Goal: Transaction & Acquisition: Purchase product/service

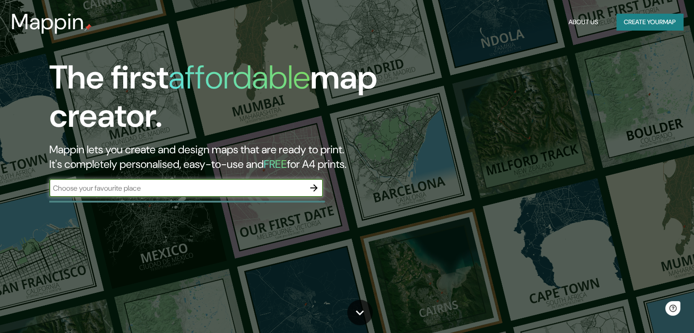
click at [312, 187] on icon "button" at bounding box center [314, 188] width 11 height 11
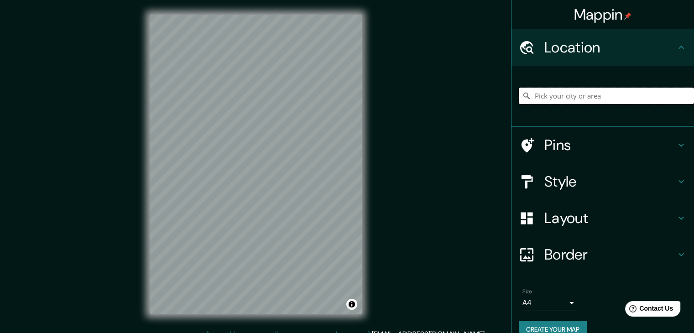
click at [587, 96] on input "Pick your city or area" at bounding box center [606, 96] width 175 height 16
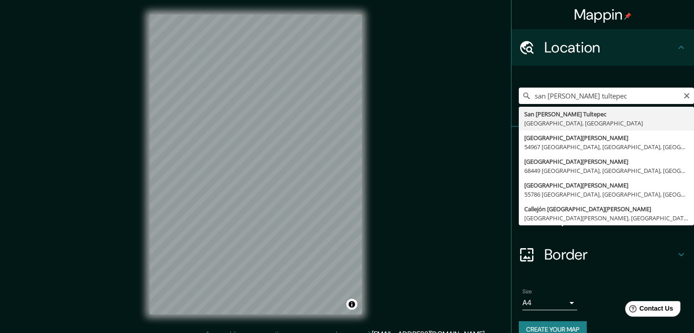
type input "San [PERSON_NAME] Tultepec, [GEOGRAPHIC_DATA], [GEOGRAPHIC_DATA]"
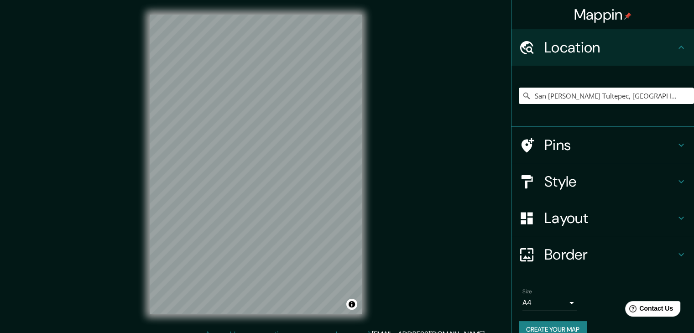
click at [577, 174] on h4 "Style" at bounding box center [610, 182] width 131 height 18
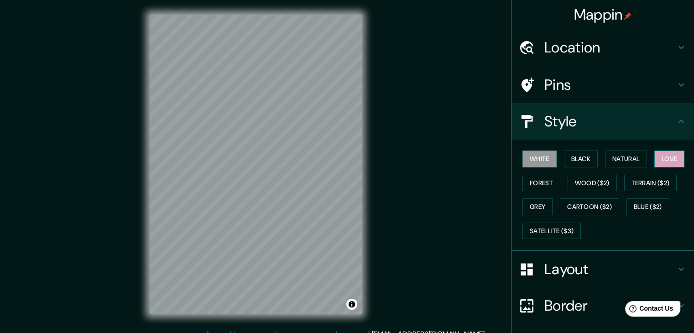
click at [658, 165] on button "Love" at bounding box center [670, 159] width 30 height 17
click at [568, 161] on button "Black" at bounding box center [581, 159] width 34 height 17
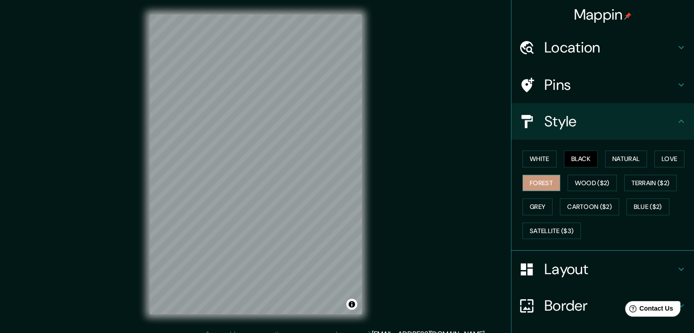
click at [539, 181] on button "Forest" at bounding box center [542, 183] width 38 height 17
click at [574, 181] on button "Wood ($2)" at bounding box center [592, 183] width 49 height 17
click at [575, 262] on h4 "Layout" at bounding box center [610, 269] width 131 height 18
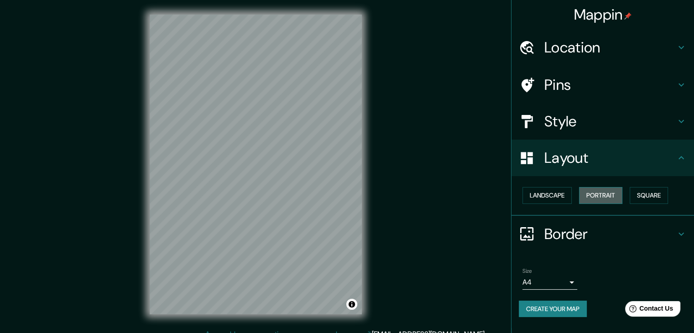
click at [616, 201] on button "Portrait" at bounding box center [600, 195] width 43 height 17
click at [649, 196] on button "Square" at bounding box center [649, 195] width 38 height 17
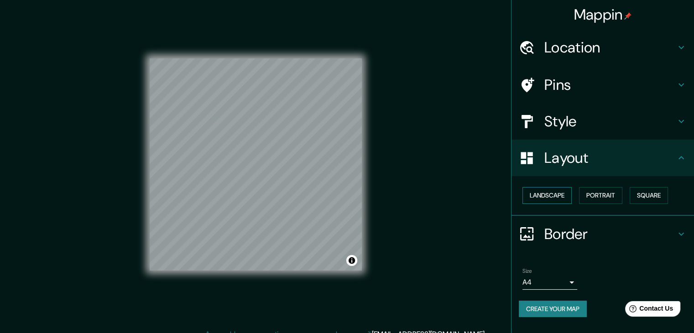
click at [556, 197] on button "Landscape" at bounding box center [547, 195] width 49 height 17
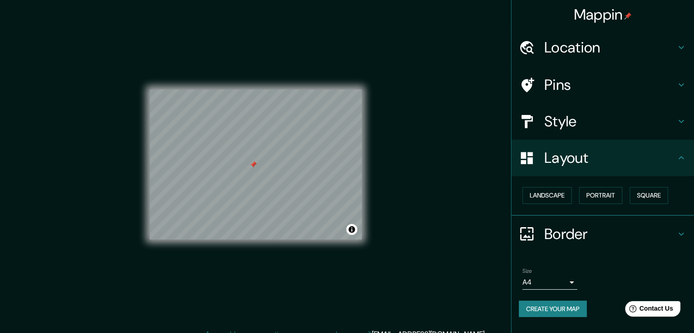
click at [577, 84] on h4 "Pins" at bounding box center [610, 85] width 131 height 18
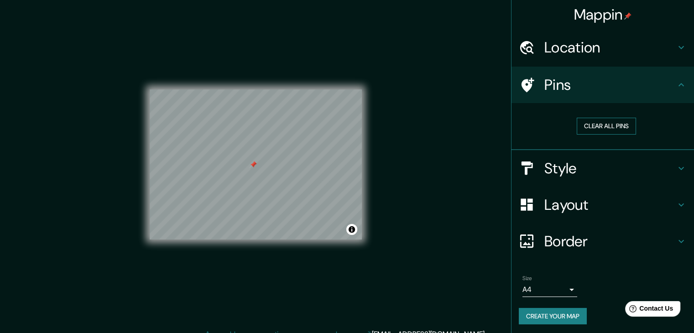
click at [580, 132] on button "Clear all pins" at bounding box center [606, 126] width 59 height 17
click at [568, 198] on h4 "Layout" at bounding box center [610, 205] width 131 height 18
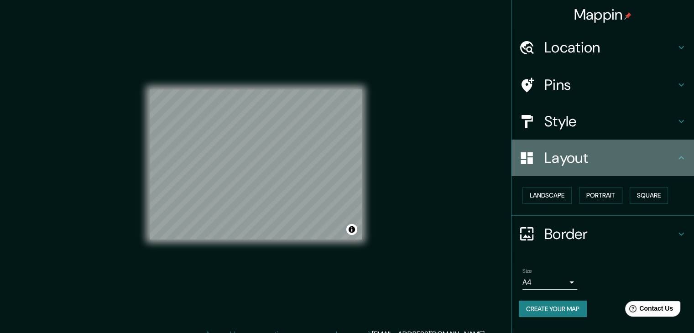
click at [569, 143] on div "Layout" at bounding box center [603, 158] width 183 height 37
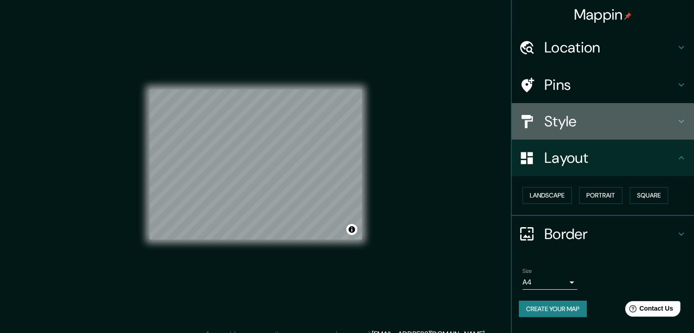
click at [564, 130] on h4 "Style" at bounding box center [610, 121] width 131 height 18
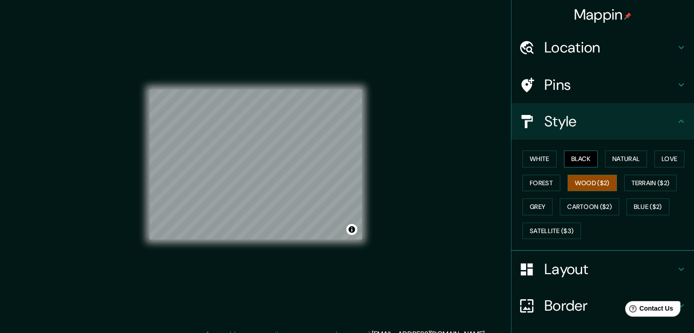
click at [592, 159] on button "Black" at bounding box center [581, 159] width 34 height 17
click at [544, 206] on button "Grey" at bounding box center [538, 207] width 30 height 17
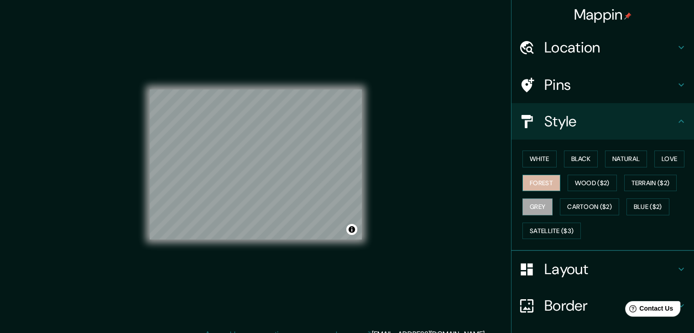
click at [545, 179] on button "Forest" at bounding box center [542, 183] width 38 height 17
click at [645, 179] on button "Terrain ($2)" at bounding box center [650, 183] width 53 height 17
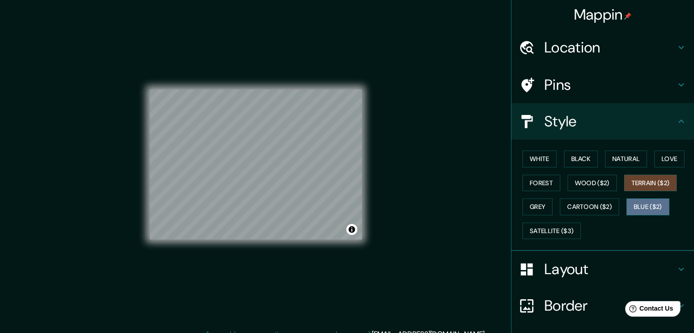
click at [642, 210] on button "Blue ($2)" at bounding box center [648, 207] width 43 height 17
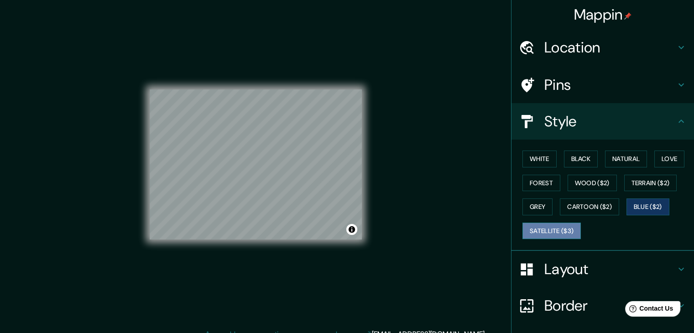
click at [556, 228] on button "Satellite ($3)" at bounding box center [552, 231] width 58 height 17
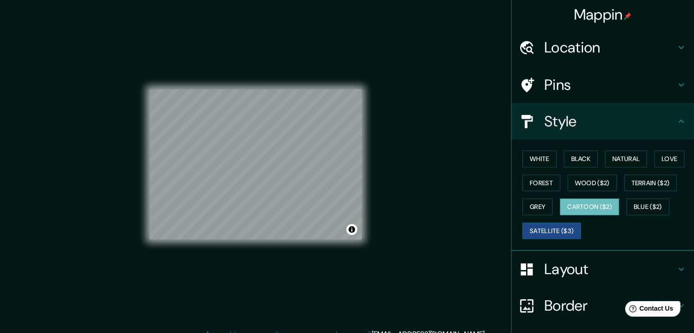
click at [591, 201] on button "Cartoon ($2)" at bounding box center [589, 207] width 59 height 17
click at [628, 200] on button "Blue ($2)" at bounding box center [648, 207] width 43 height 17
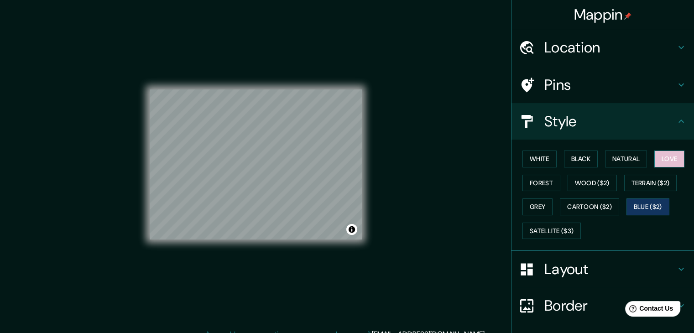
click at [657, 155] on button "Love" at bounding box center [670, 159] width 30 height 17
click at [413, 213] on div "Mappin Location San Pedro Tultepec, Estado de México, México Pins Style White B…" at bounding box center [347, 172] width 694 height 344
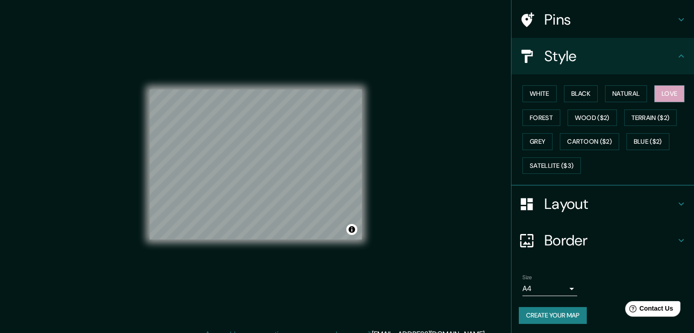
scroll to position [66, 0]
click at [561, 313] on button "Create your map" at bounding box center [553, 315] width 68 height 17
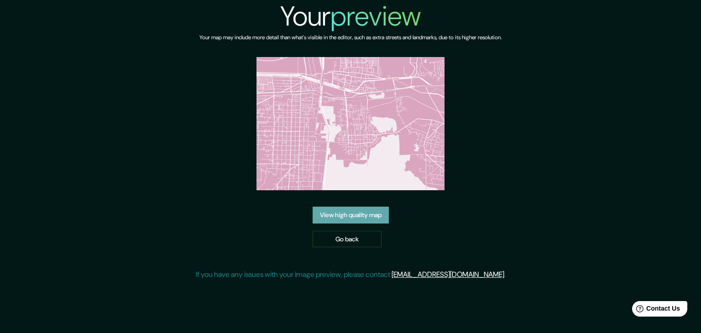
click at [364, 217] on link "View high quality map" at bounding box center [351, 215] width 76 height 17
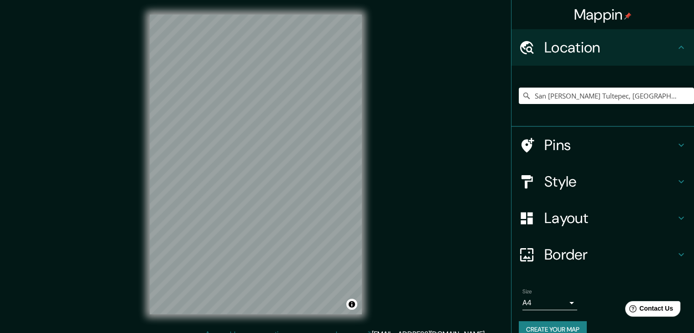
click at [603, 84] on div "San [PERSON_NAME] Tultepec, [GEOGRAPHIC_DATA], [GEOGRAPHIC_DATA]" at bounding box center [606, 96] width 175 height 46
click at [668, 91] on input "San [PERSON_NAME] Tultepec, [GEOGRAPHIC_DATA], [GEOGRAPHIC_DATA]" at bounding box center [606, 96] width 175 height 16
click at [666, 94] on input "San [PERSON_NAME] Tultepec, [GEOGRAPHIC_DATA], [GEOGRAPHIC_DATA]" at bounding box center [606, 96] width 175 height 16
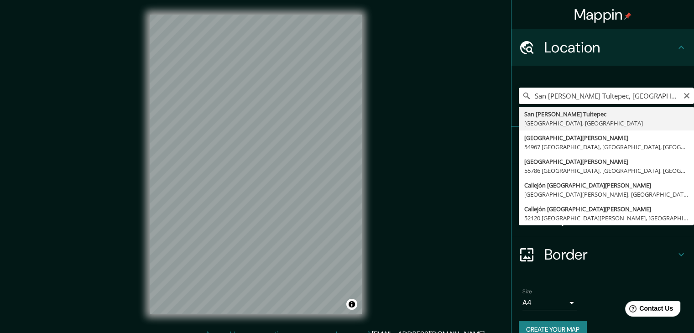
type input "San [PERSON_NAME] Tultepec, [GEOGRAPHIC_DATA], [GEOGRAPHIC_DATA]"
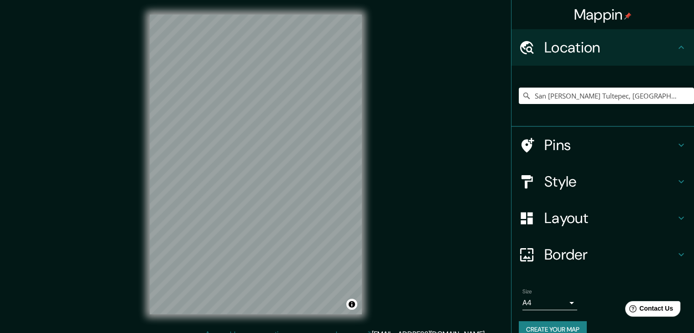
click at [567, 182] on h4 "Style" at bounding box center [610, 182] width 131 height 18
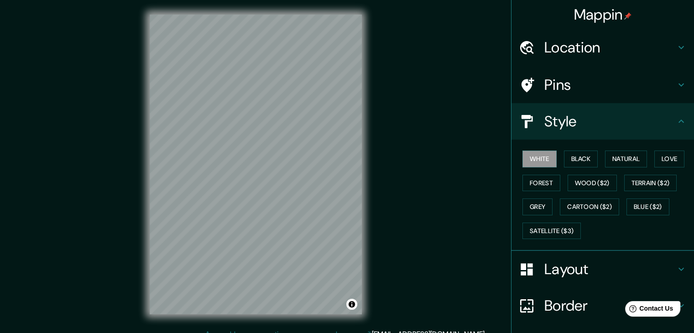
scroll to position [46, 0]
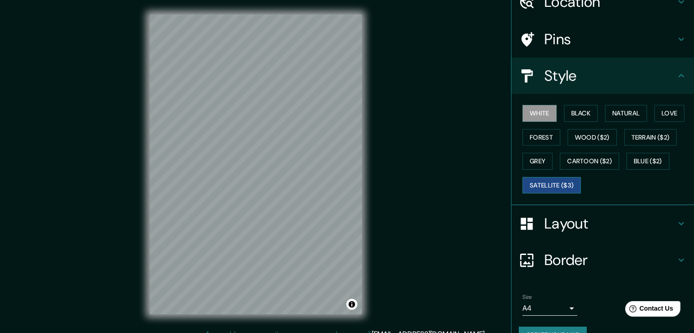
click at [555, 184] on button "Satellite ($3)" at bounding box center [552, 185] width 58 height 17
click at [666, 110] on button "Love" at bounding box center [670, 113] width 30 height 17
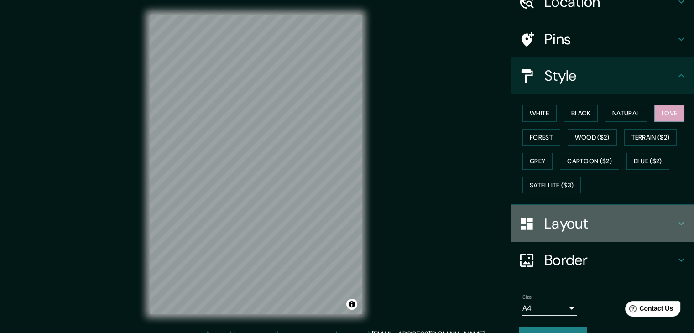
click at [555, 225] on h4 "Layout" at bounding box center [610, 224] width 131 height 18
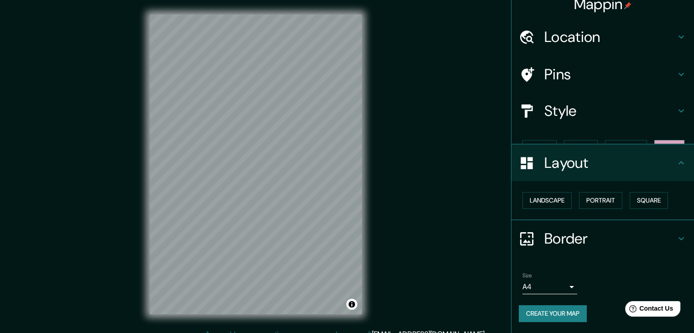
scroll to position [0, 0]
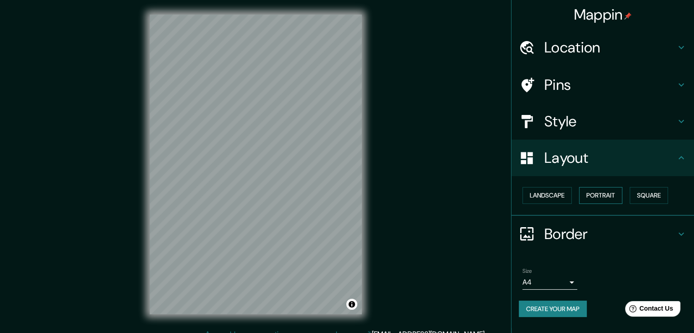
click at [605, 194] on button "Portrait" at bounding box center [600, 195] width 43 height 17
click at [649, 194] on button "Square" at bounding box center [649, 195] width 38 height 17
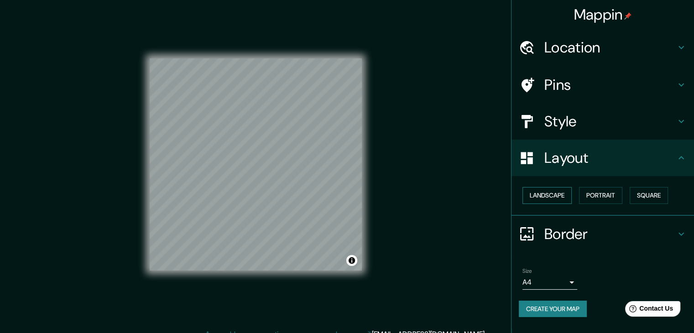
click at [539, 198] on button "Landscape" at bounding box center [547, 195] width 49 height 17
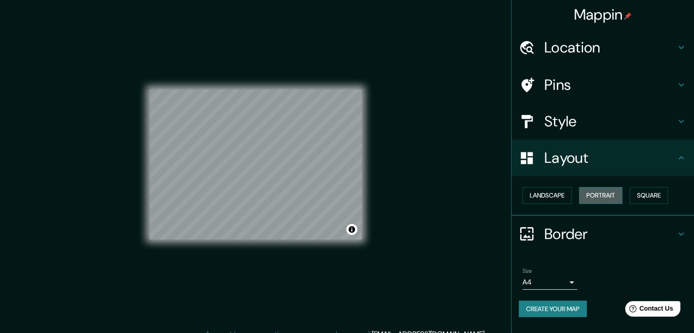
click at [611, 195] on button "Portrait" at bounding box center [600, 195] width 43 height 17
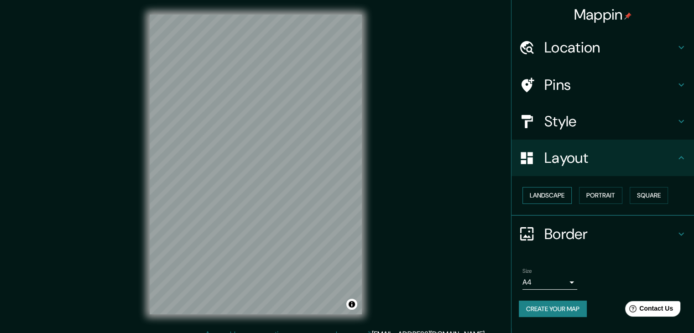
click at [558, 194] on button "Landscape" at bounding box center [547, 195] width 49 height 17
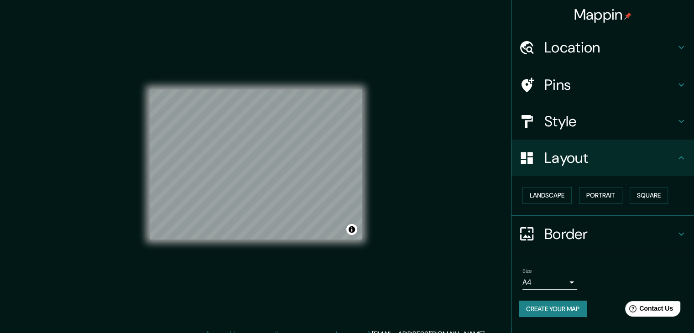
click at [446, 194] on div "Mappin Location San Pedro Tultepec, Estado de México, México Pins Style Layout …" at bounding box center [347, 172] width 694 height 344
click at [567, 309] on button "Create your map" at bounding box center [553, 309] width 68 height 17
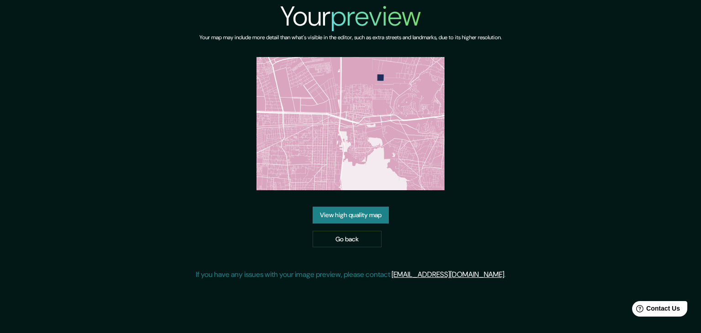
click at [378, 220] on link "View high quality map" at bounding box center [351, 215] width 76 height 17
click at [337, 235] on link "Go back" at bounding box center [347, 239] width 69 height 17
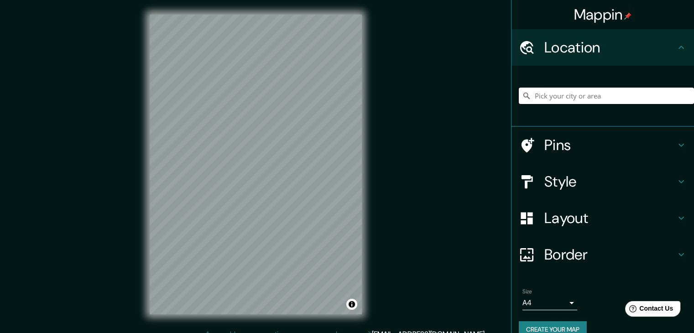
click at [619, 101] on input "Pick your city or area" at bounding box center [606, 96] width 175 height 16
type input "San Pedro Tultepec, Estado de México, México"
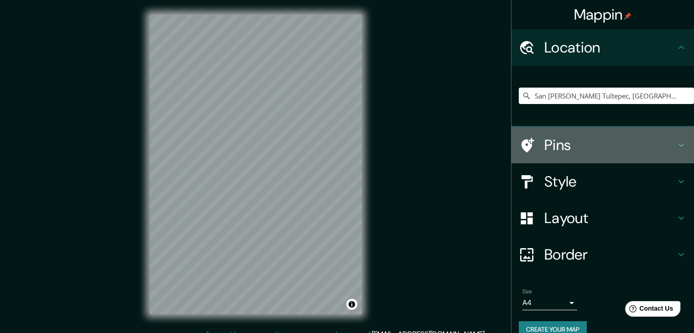
click at [581, 137] on h4 "Pins" at bounding box center [610, 145] width 131 height 18
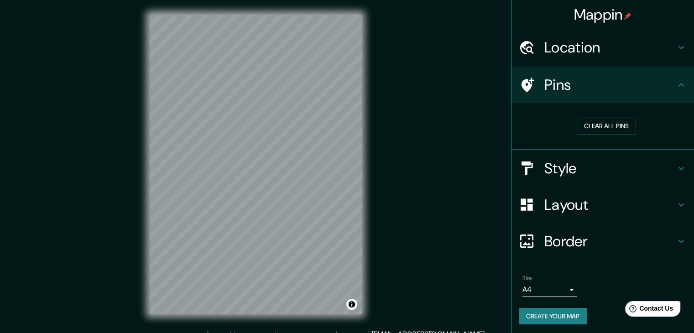
click at [584, 173] on h4 "Style" at bounding box center [610, 168] width 131 height 18
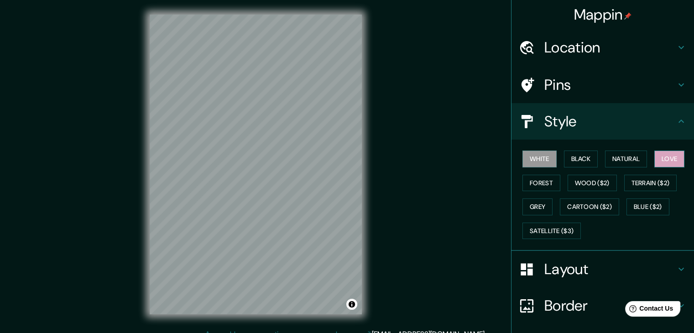
click at [658, 151] on button "Love" at bounding box center [670, 159] width 30 height 17
click at [531, 262] on div at bounding box center [532, 270] width 26 height 16
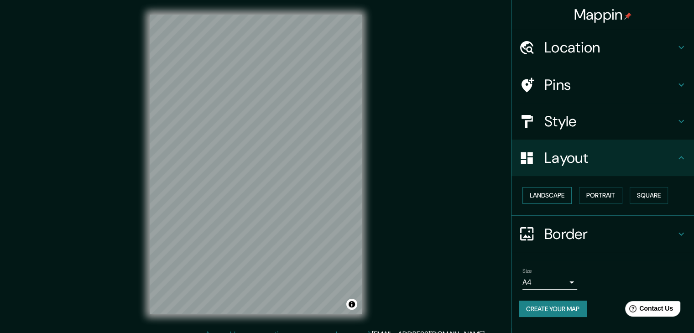
click at [533, 203] on button "Landscape" at bounding box center [547, 195] width 49 height 17
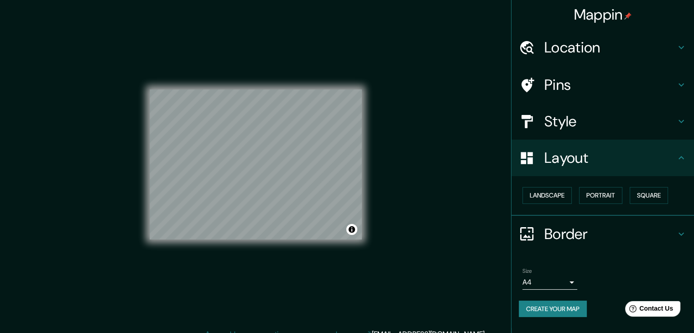
click at [570, 313] on button "Create your map" at bounding box center [553, 309] width 68 height 17
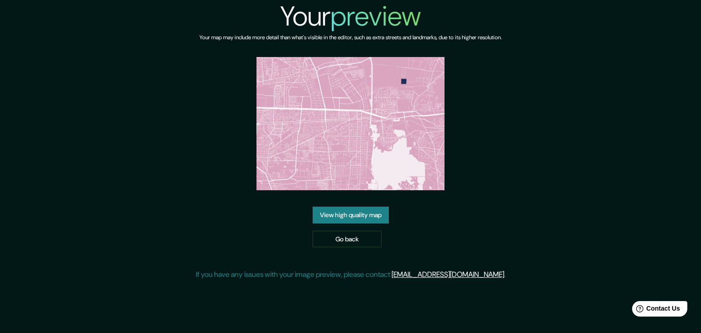
click at [348, 215] on link "View high quality map" at bounding box center [351, 215] width 76 height 17
